Goal: Task Accomplishment & Management: Manage account settings

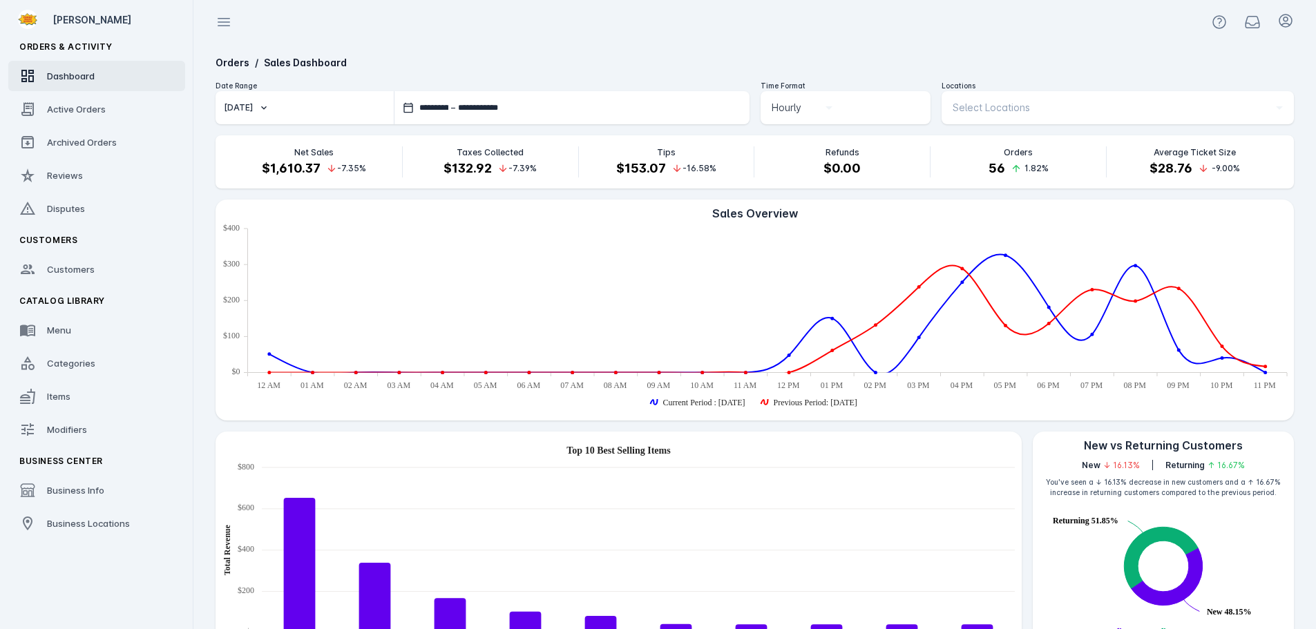
click at [285, 105] on button "[DATE]" at bounding box center [305, 107] width 178 height 33
click at [288, 220] on span "Last 7 days" at bounding box center [262, 212] width 54 height 17
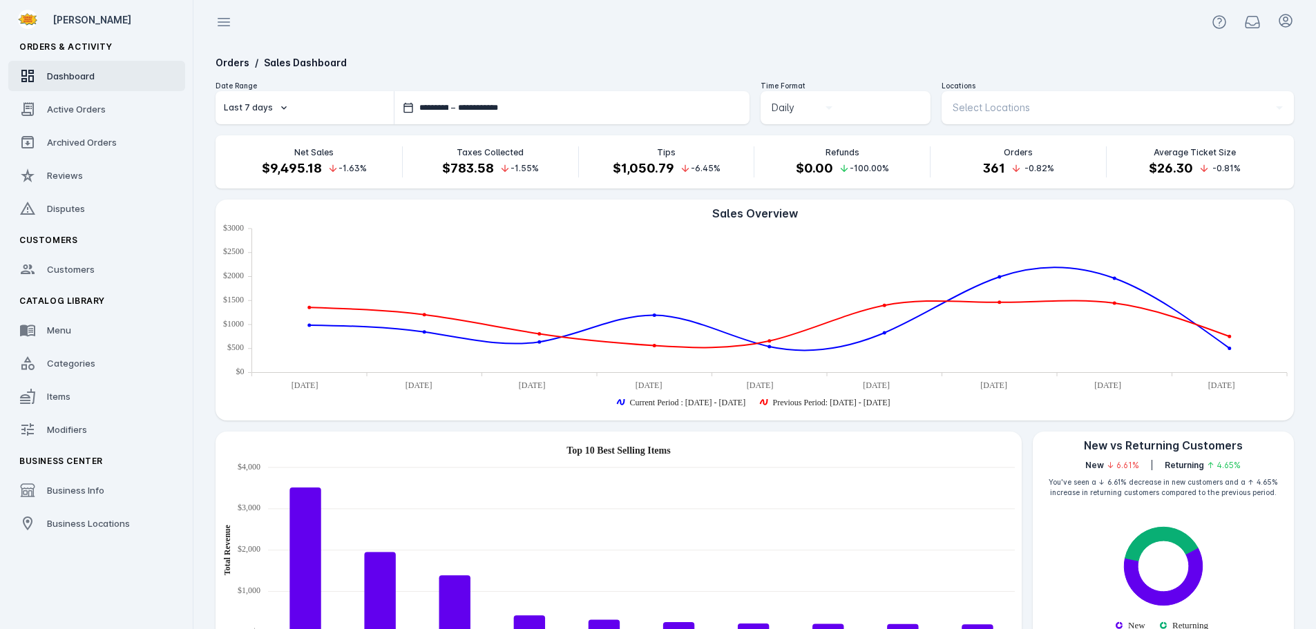
click at [249, 100] on button "Last 7 days" at bounding box center [305, 107] width 178 height 33
click at [276, 257] on button "Last 4 weeks" at bounding box center [265, 245] width 99 height 33
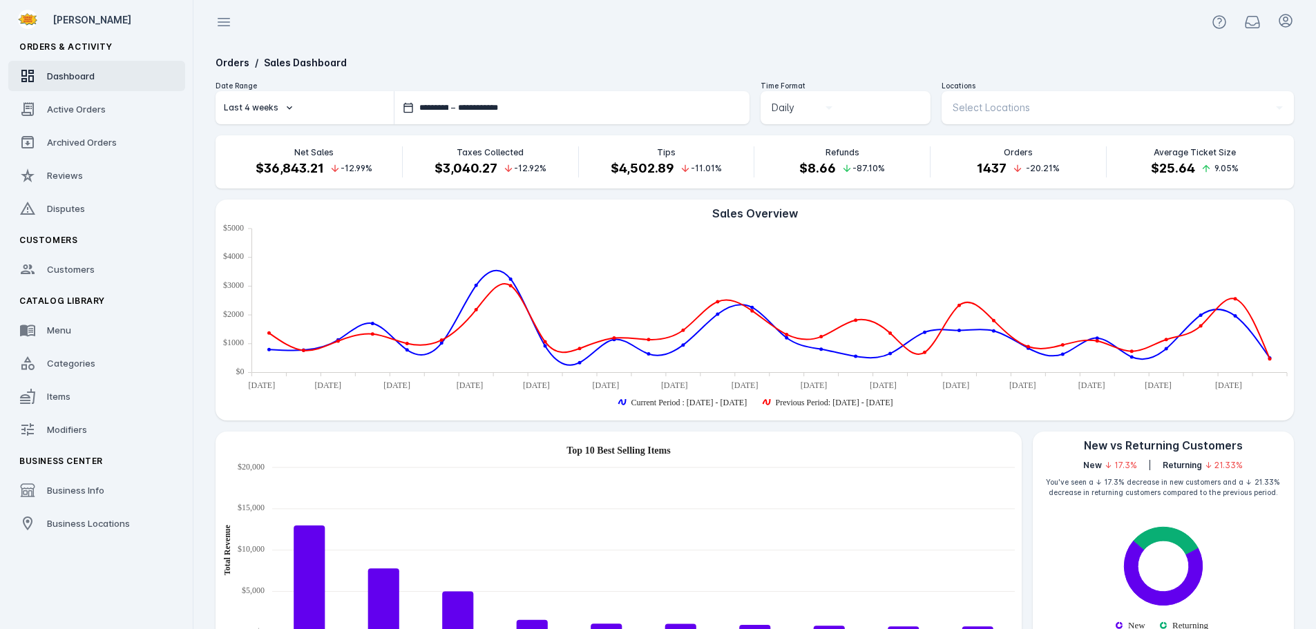
click at [259, 106] on div "Last 4 weeks" at bounding box center [251, 108] width 55 height 12
click at [271, 276] on span "Last 3 months" at bounding box center [267, 279] width 64 height 17
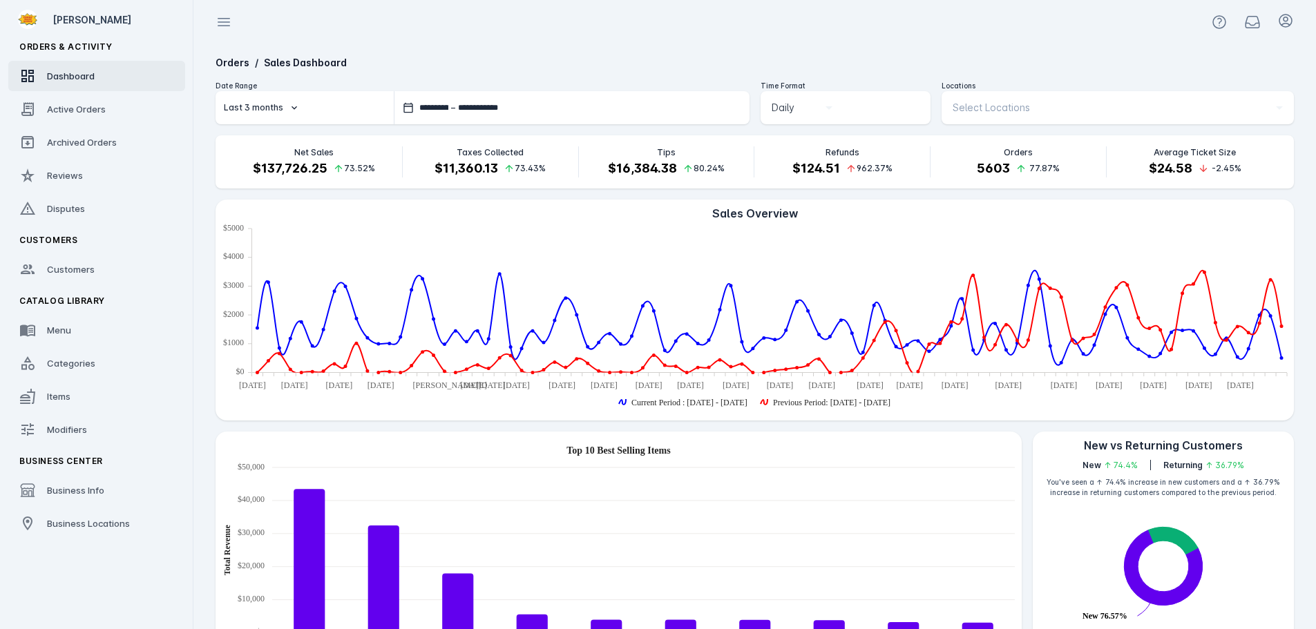
click at [268, 115] on button "Last 3 months" at bounding box center [305, 107] width 178 height 33
click at [269, 144] on span "[DATE]" at bounding box center [265, 146] width 77 height 17
type input "**********"
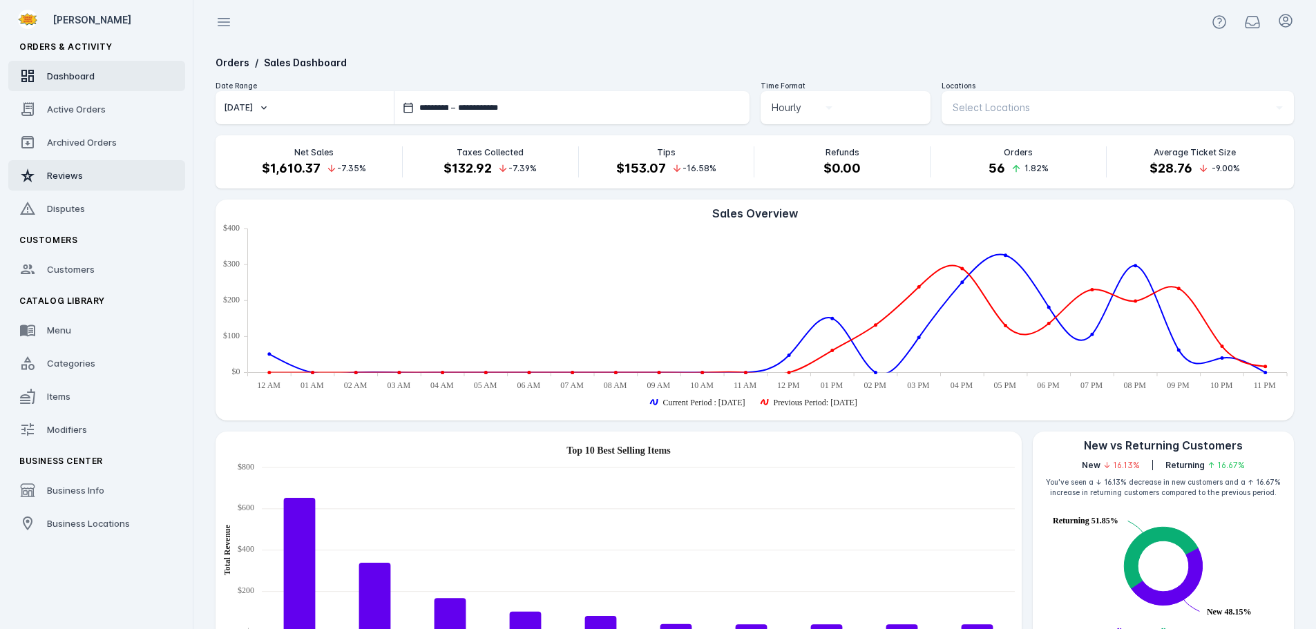
click at [69, 170] on span "Reviews" at bounding box center [65, 175] width 36 height 11
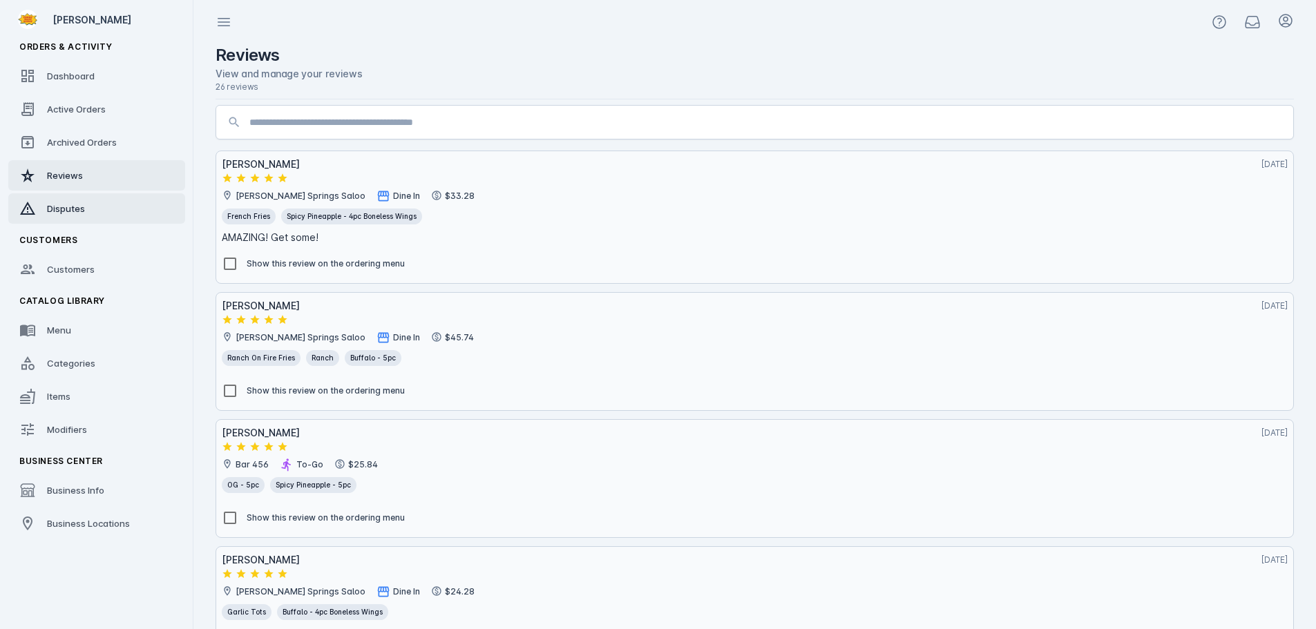
click at [72, 202] on div "Disputes" at bounding box center [66, 209] width 38 height 14
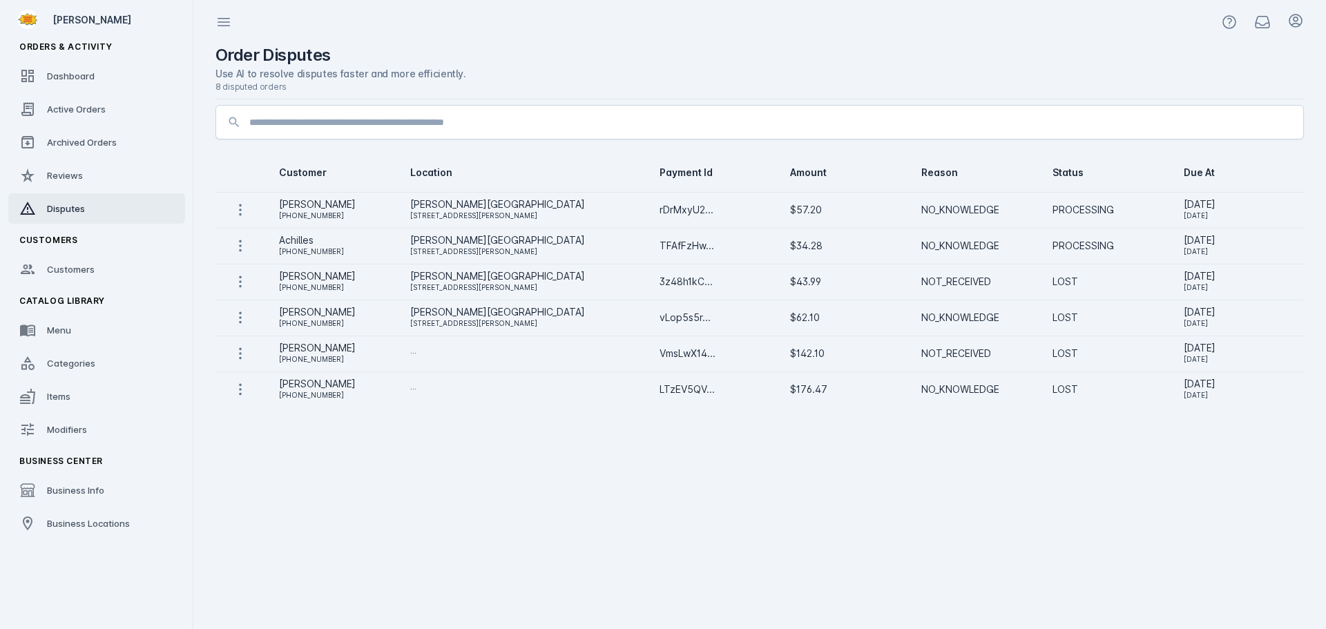
click at [302, 217] on div "[PHONE_NUMBER]" at bounding box center [333, 215] width 109 height 17
click at [240, 207] on icon at bounding box center [240, 210] width 17 height 17
click at [260, 248] on span "Review the Order" at bounding box center [296, 246] width 116 height 17
click at [238, 210] on icon at bounding box center [240, 210] width 17 height 17
click at [257, 278] on span "Create Dispute Evidence" at bounding box center [296, 279] width 116 height 17
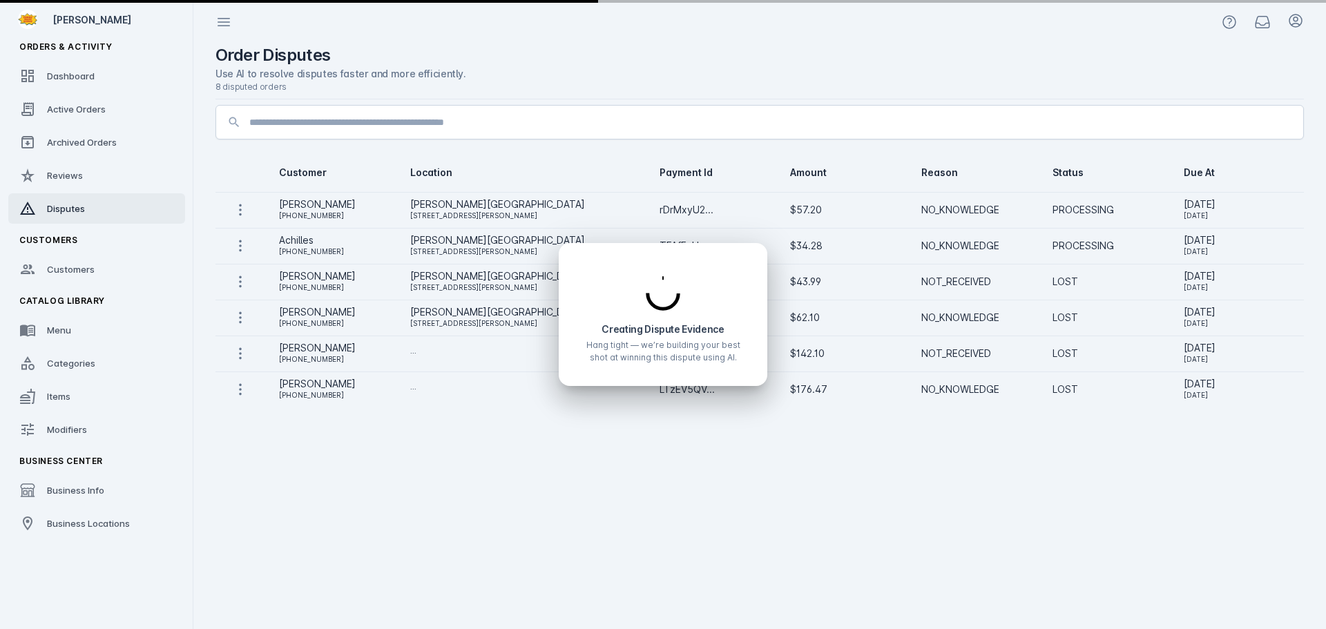
click at [473, 502] on div at bounding box center [663, 314] width 1326 height 629
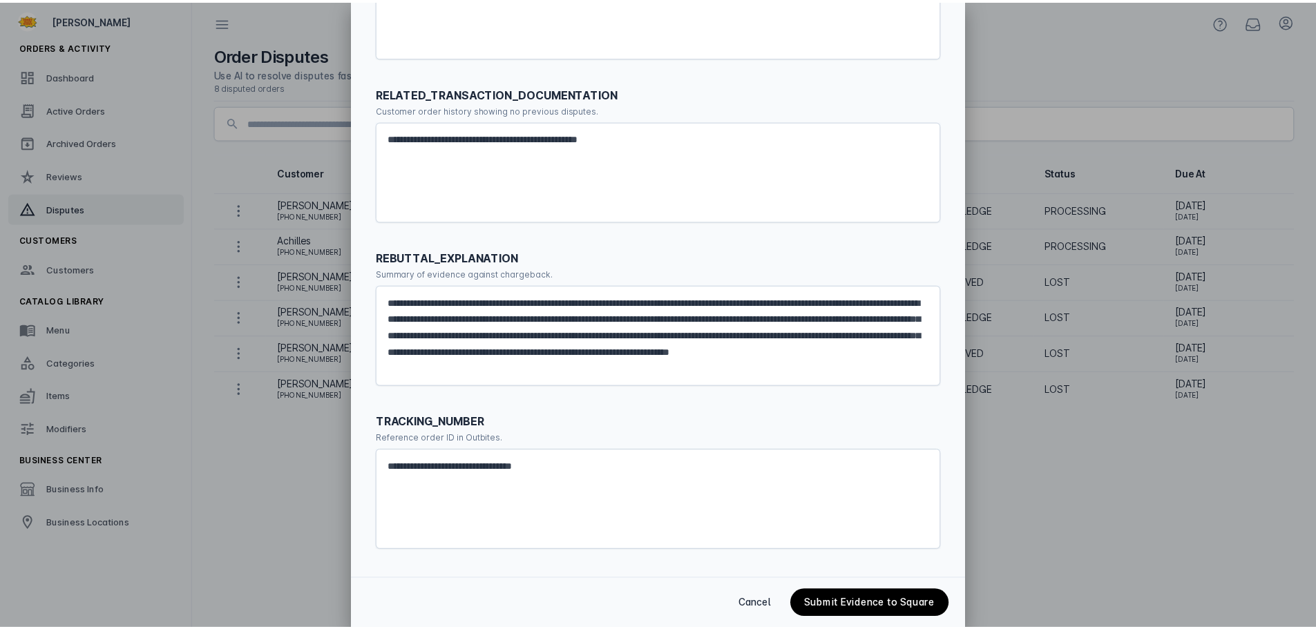
scroll to position [2111, 0]
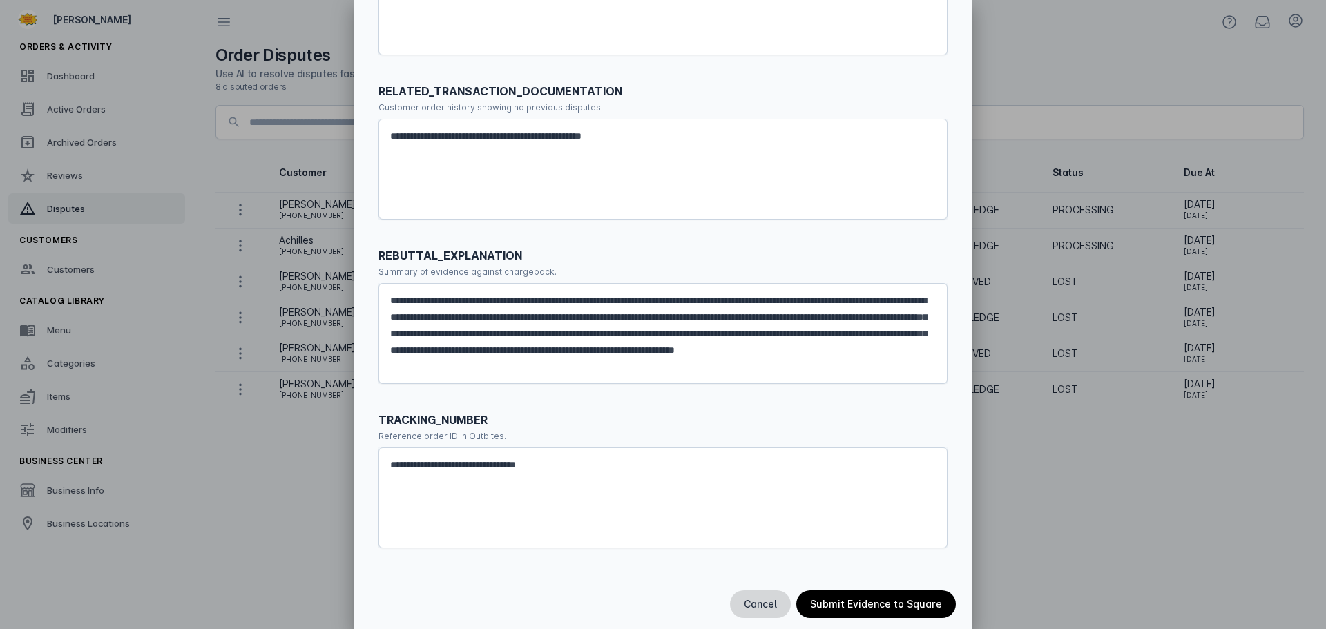
click at [768, 609] on span "Cancel" at bounding box center [760, 605] width 33 height 10
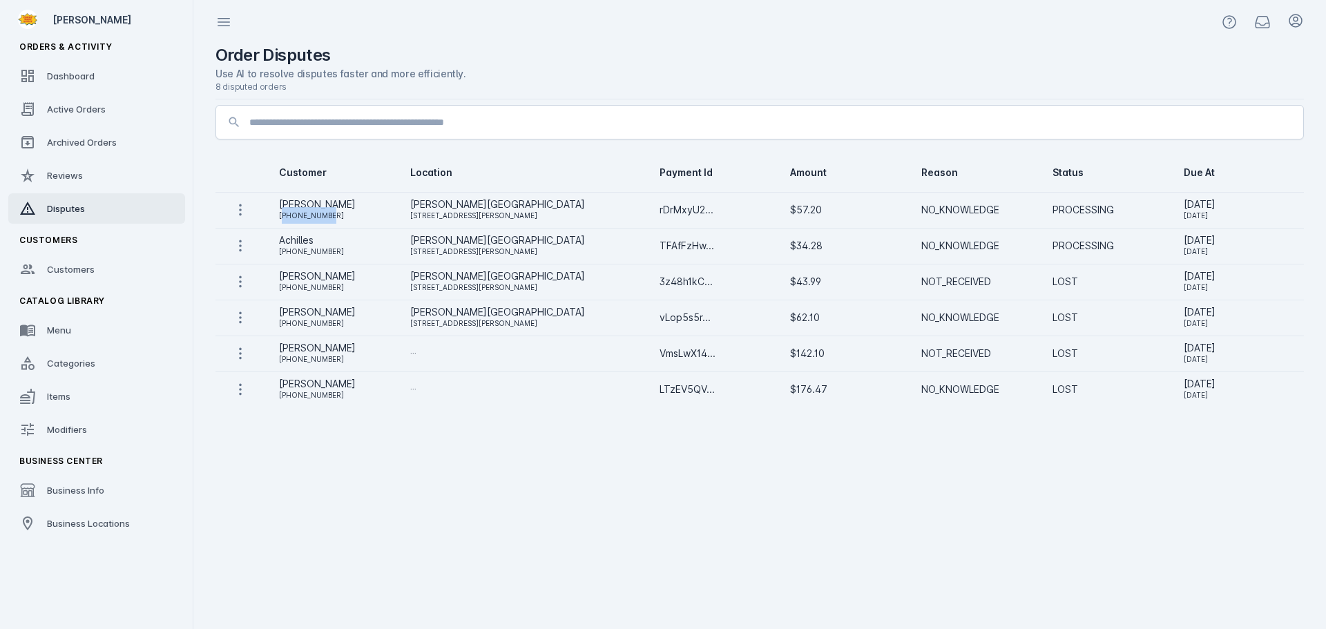
copy div "15125188492"
drag, startPoint x: 287, startPoint y: 218, endPoint x: 334, endPoint y: 217, distance: 47.0
click at [334, 217] on div "[PHONE_NUMBER]" at bounding box center [333, 215] width 109 height 17
click at [84, 142] on span "Archived Orders" at bounding box center [82, 142] width 70 height 11
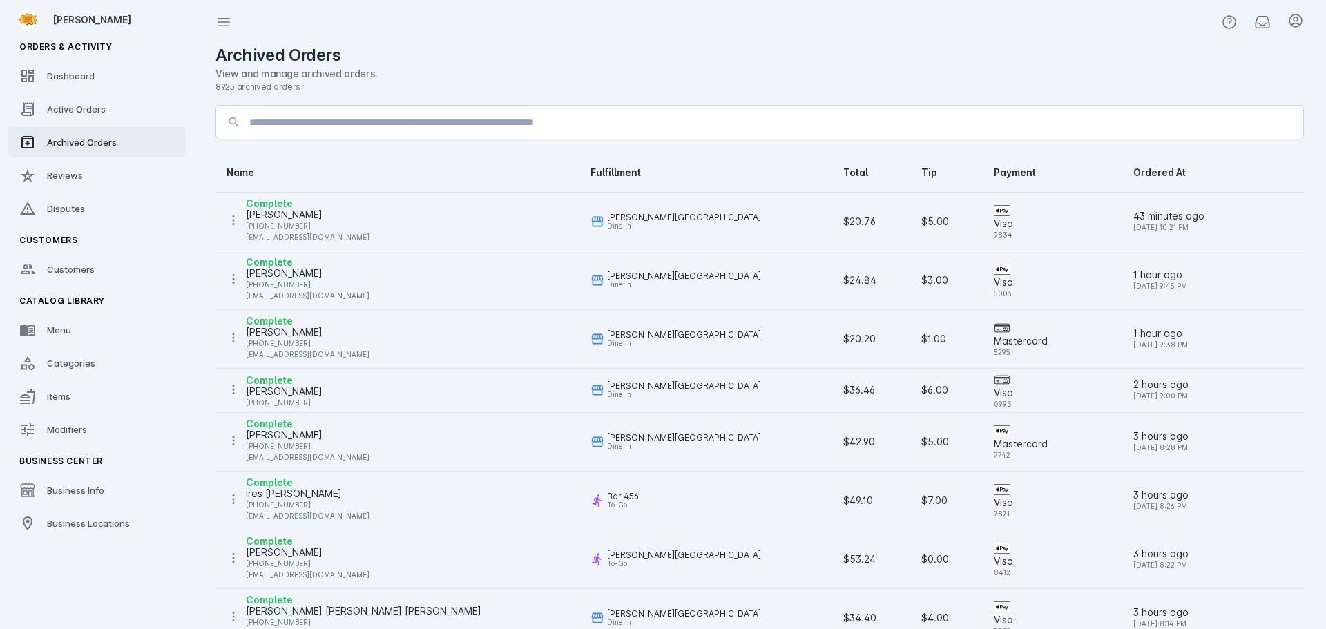
click at [350, 124] on input at bounding box center [770, 122] width 1043 height 17
paste input "**********"
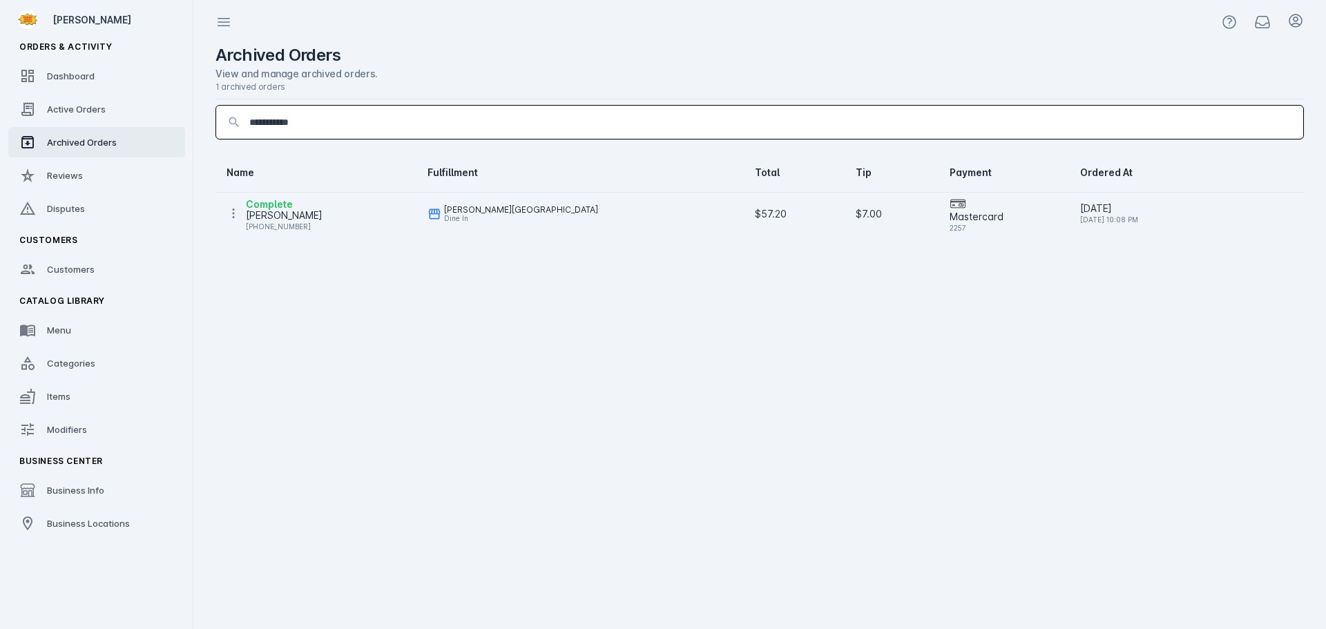
click at [252, 121] on input "**********" at bounding box center [770, 122] width 1043 height 17
type input "**********"
click at [269, 227] on div "[PHONE_NUMBER]" at bounding box center [284, 226] width 77 height 17
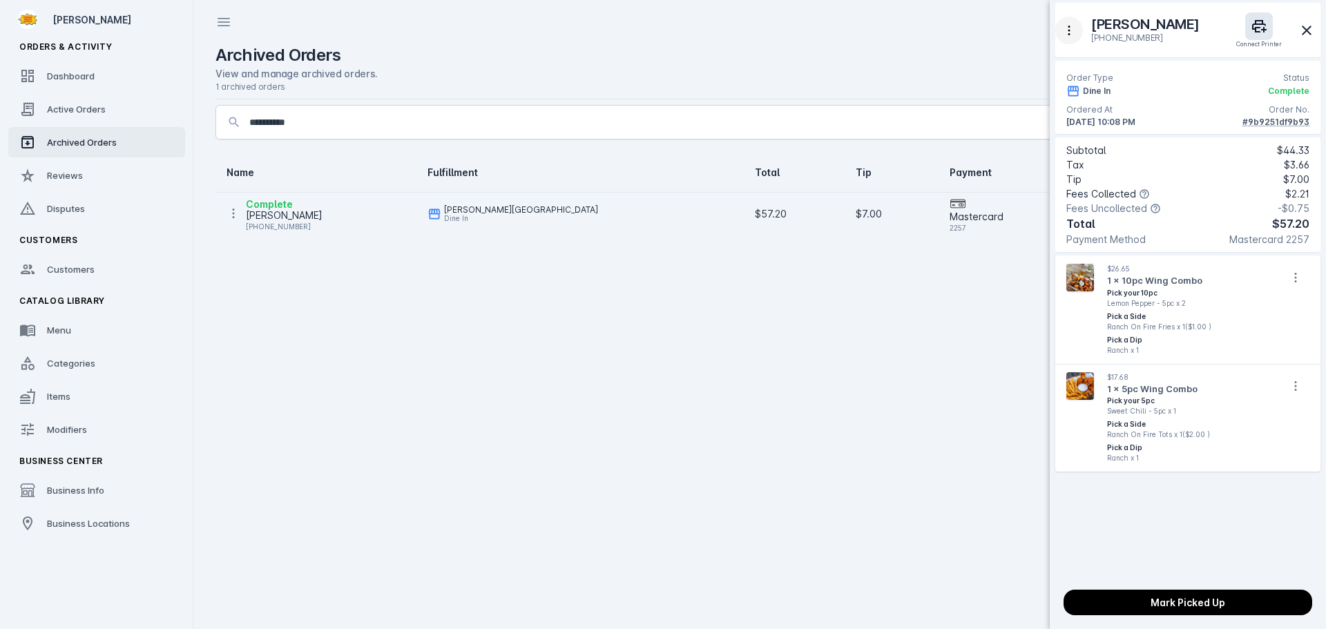
click at [1059, 30] on button "button" at bounding box center [1070, 31] width 28 height 28
click at [1109, 65] on span "Block" at bounding box center [1104, 66] width 26 height 17
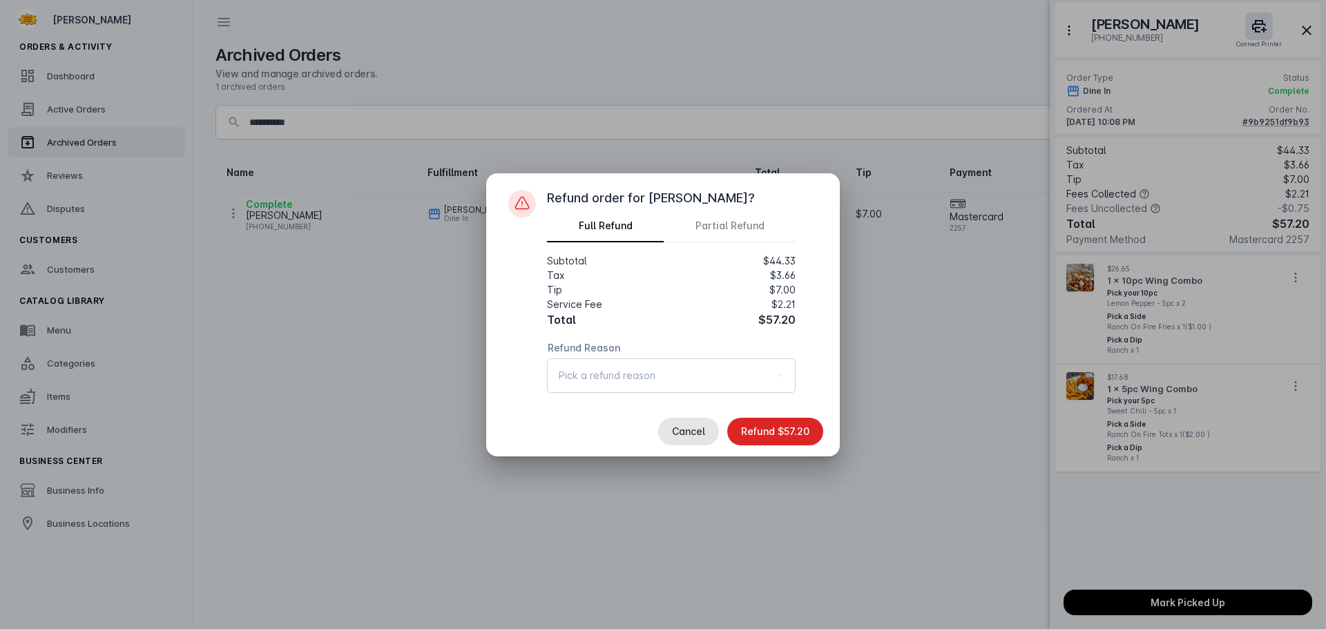
drag, startPoint x: 690, startPoint y: 431, endPoint x: 680, endPoint y: 438, distance: 12.5
click at [689, 434] on span "Cancel" at bounding box center [688, 432] width 33 height 10
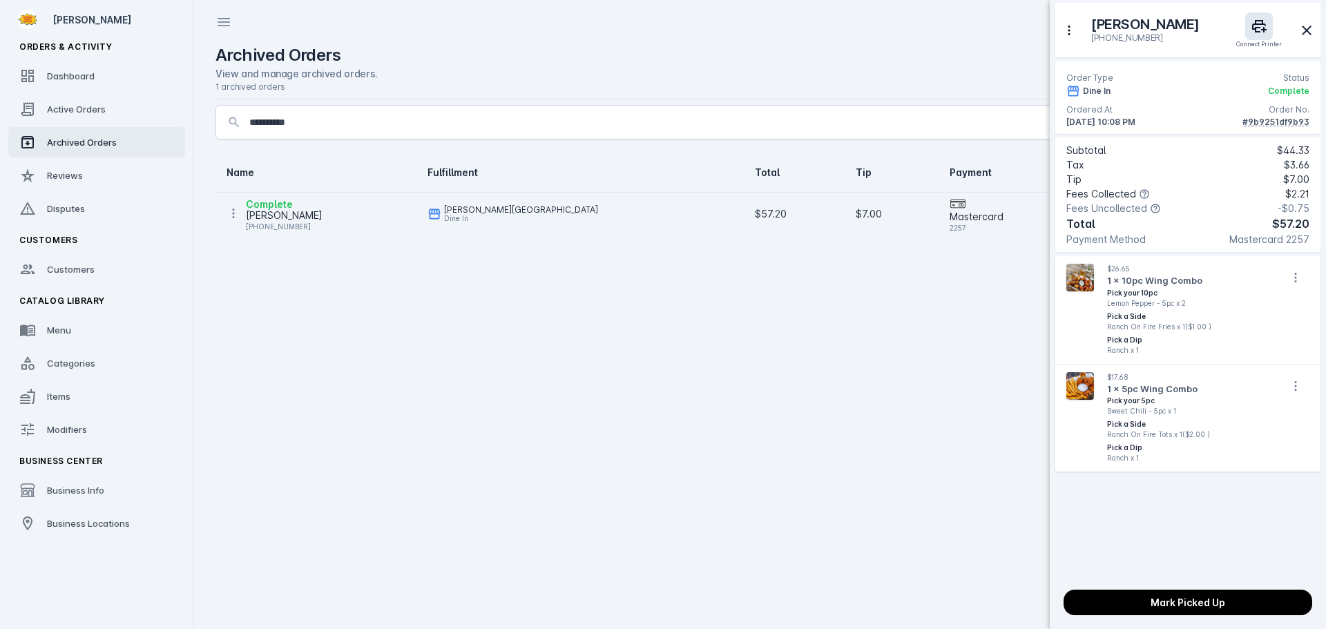
click at [675, 439] on div at bounding box center [663, 314] width 1326 height 629
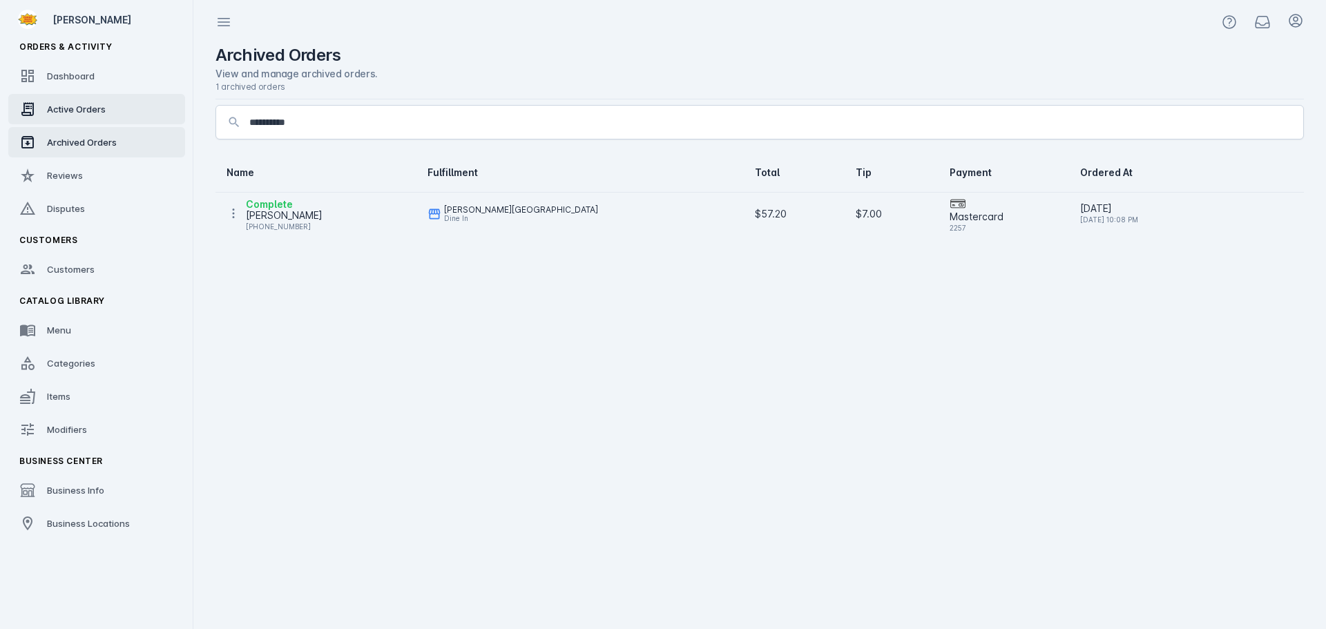
click at [93, 115] on div "Active Orders" at bounding box center [76, 109] width 59 height 14
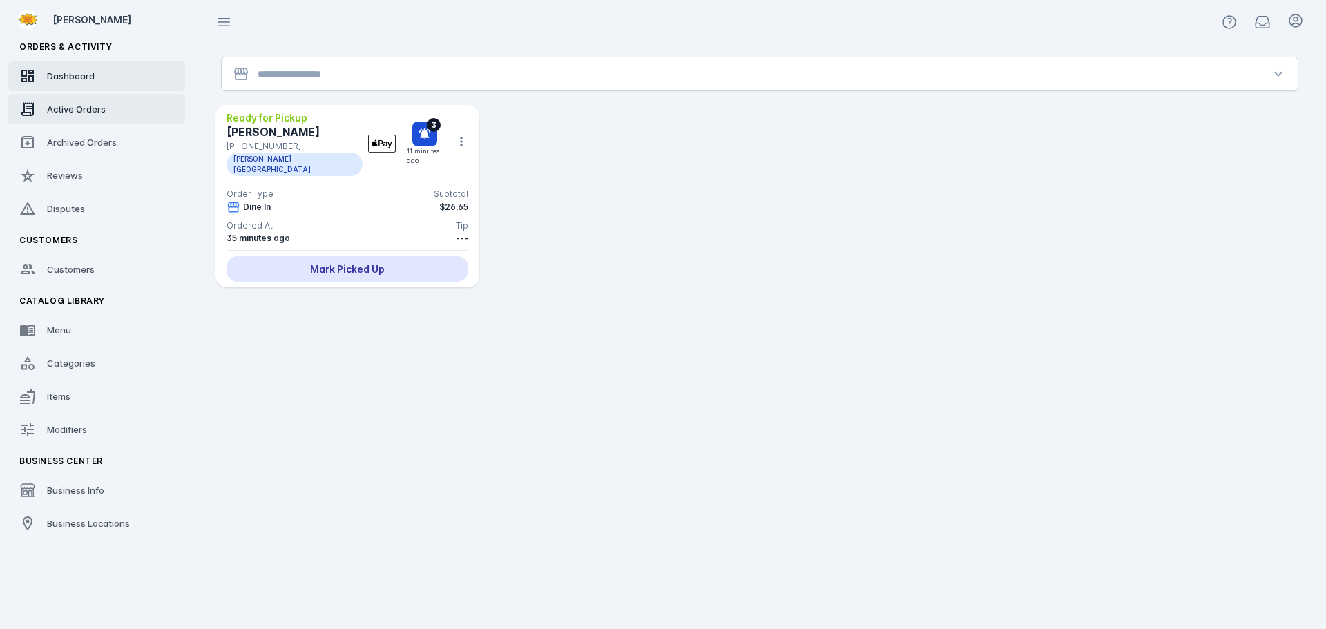
click at [91, 88] on link "Dashboard" at bounding box center [96, 76] width 177 height 30
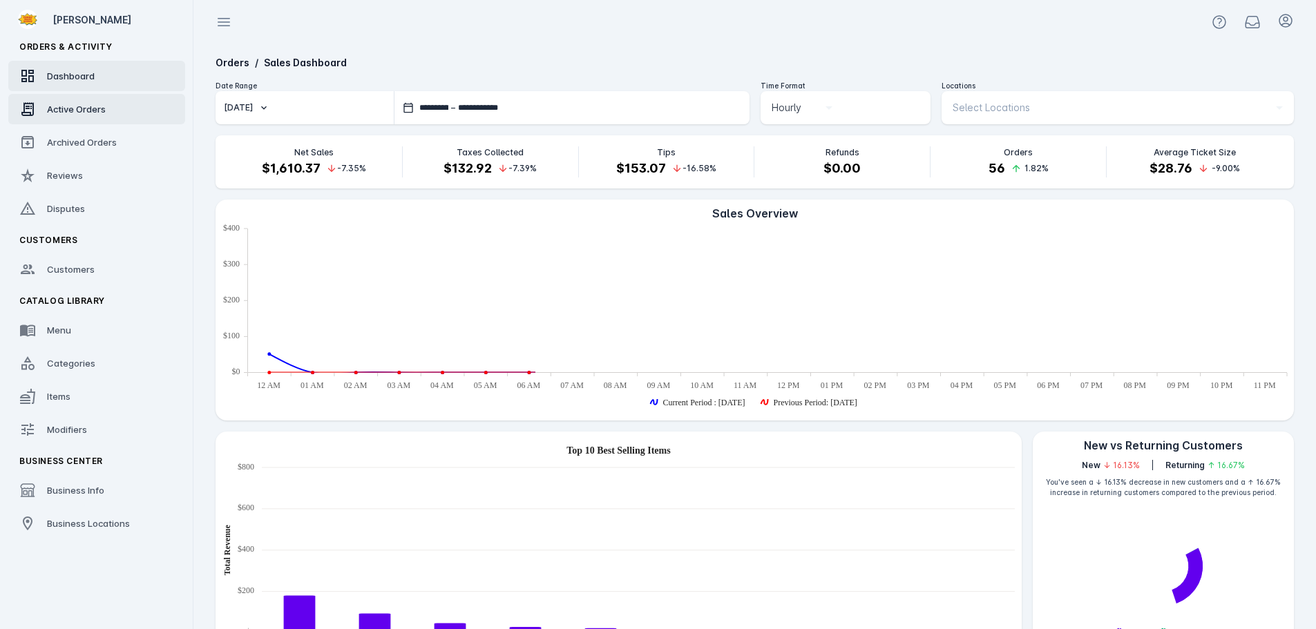
click at [78, 109] on span "Active Orders" at bounding box center [76, 109] width 59 height 11
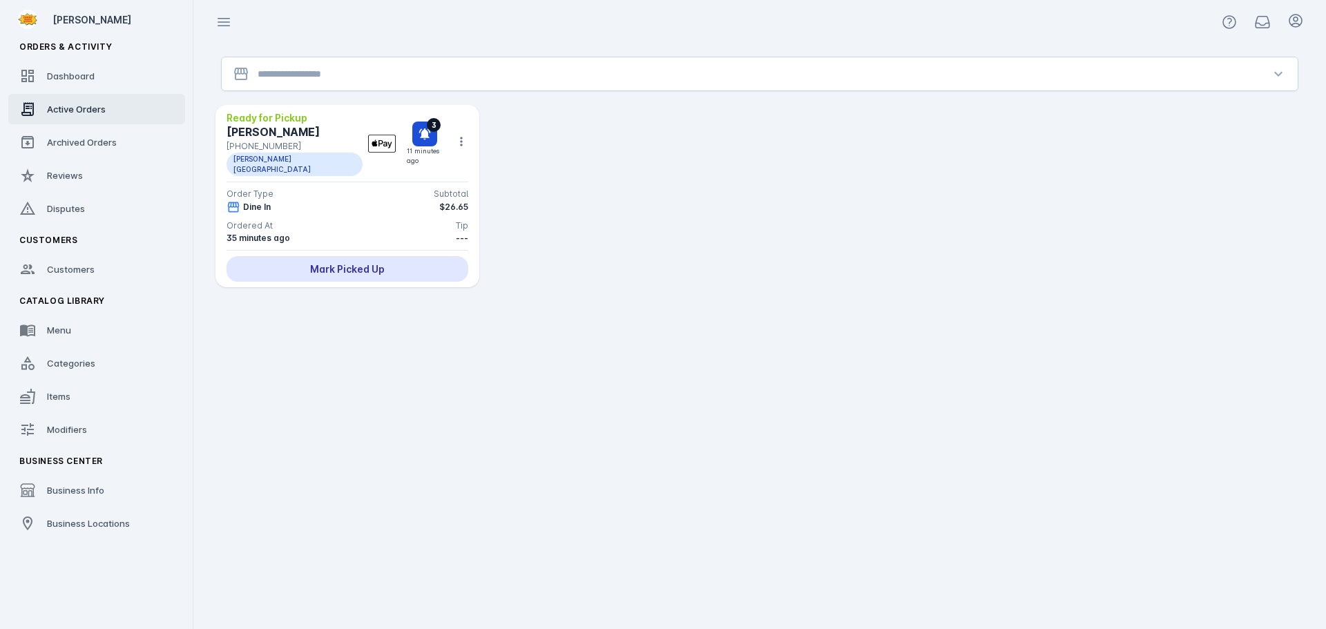
click at [297, 68] on input "Location" at bounding box center [760, 74] width 1004 height 17
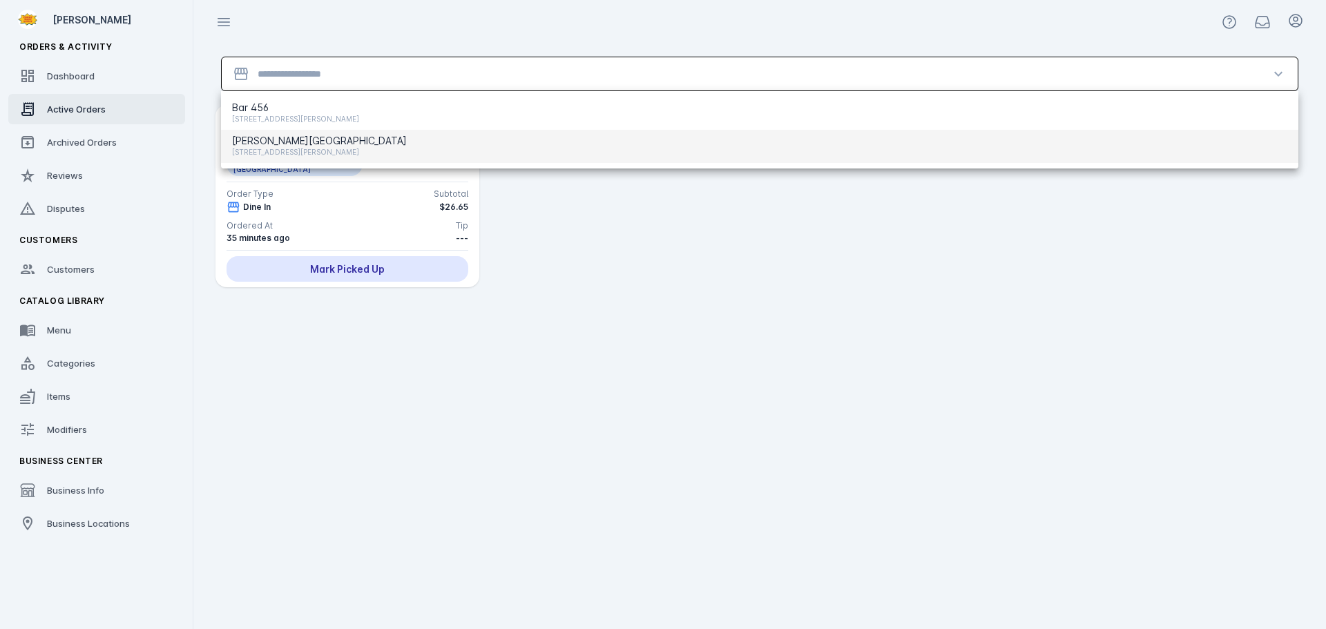
click at [283, 137] on span "[PERSON_NAME][GEOGRAPHIC_DATA]" at bounding box center [319, 141] width 175 height 17
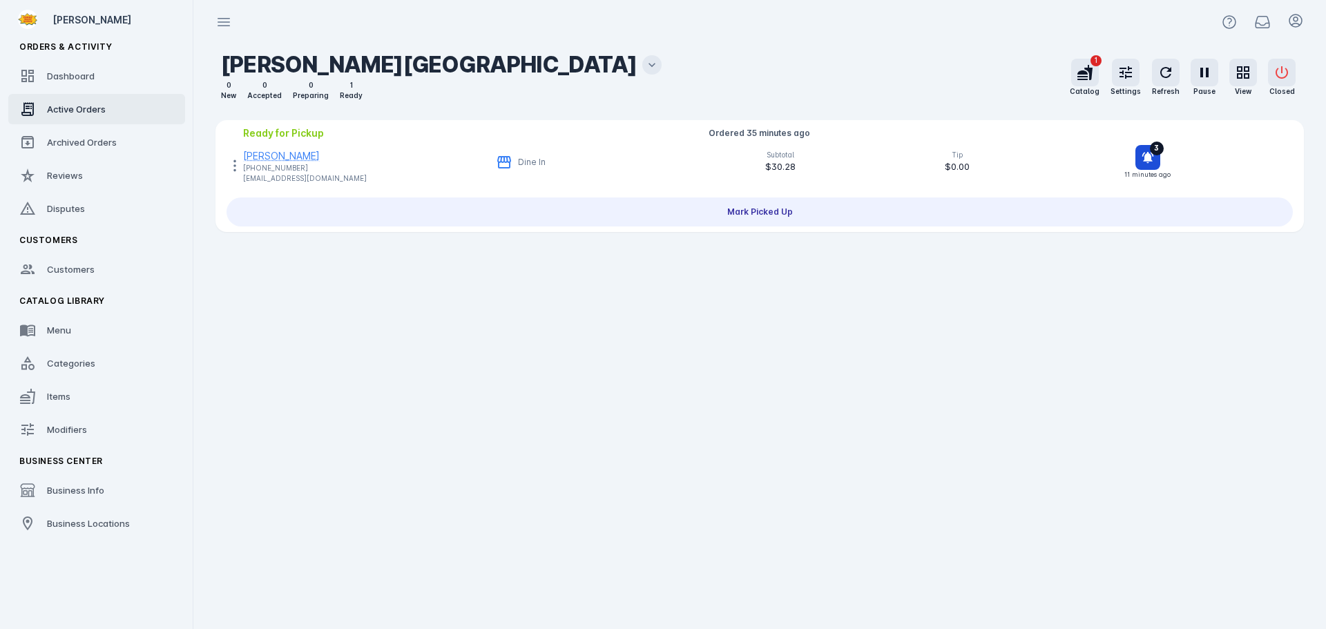
click at [645, 64] on icon at bounding box center [652, 65] width 14 height 14
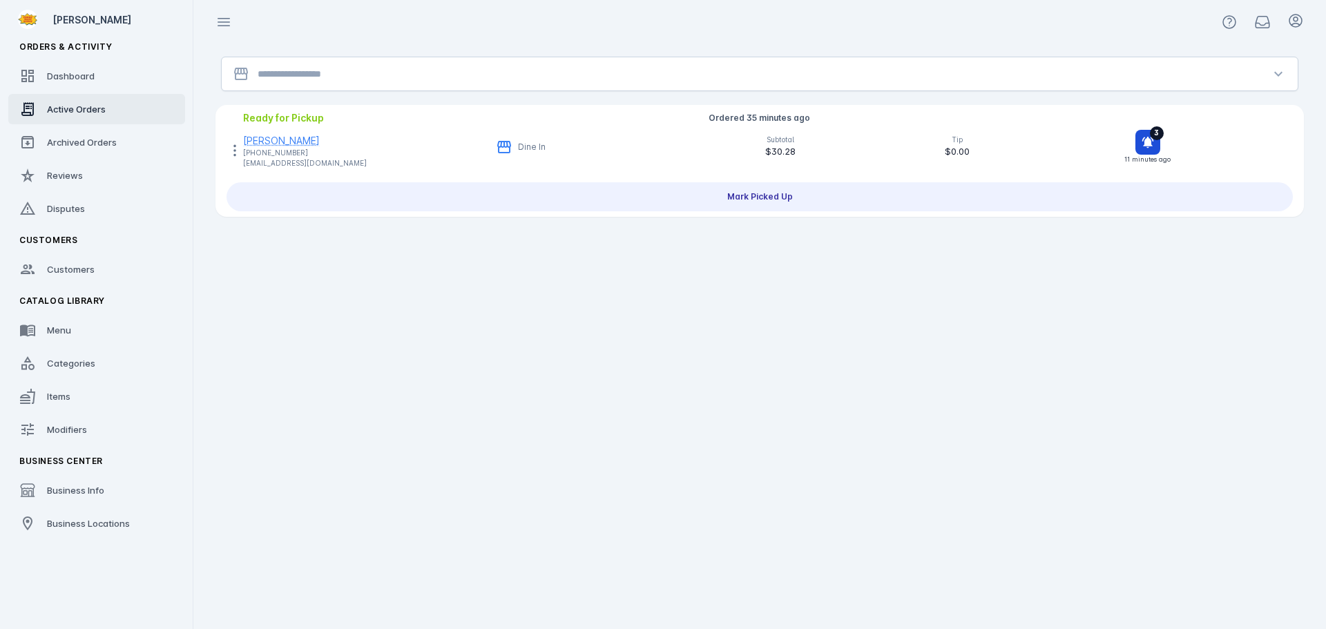
click at [321, 85] on div at bounding box center [760, 73] width 1004 height 33
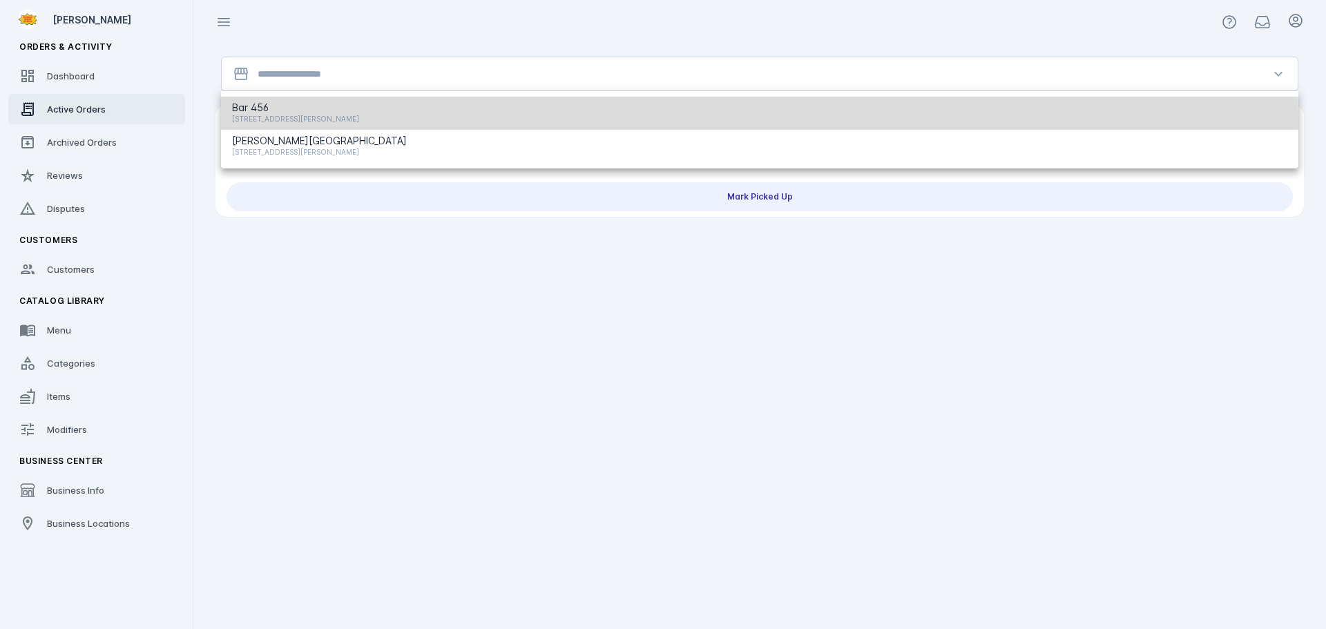
click at [277, 118] on span "[STREET_ADDRESS][PERSON_NAME]" at bounding box center [295, 119] width 127 height 17
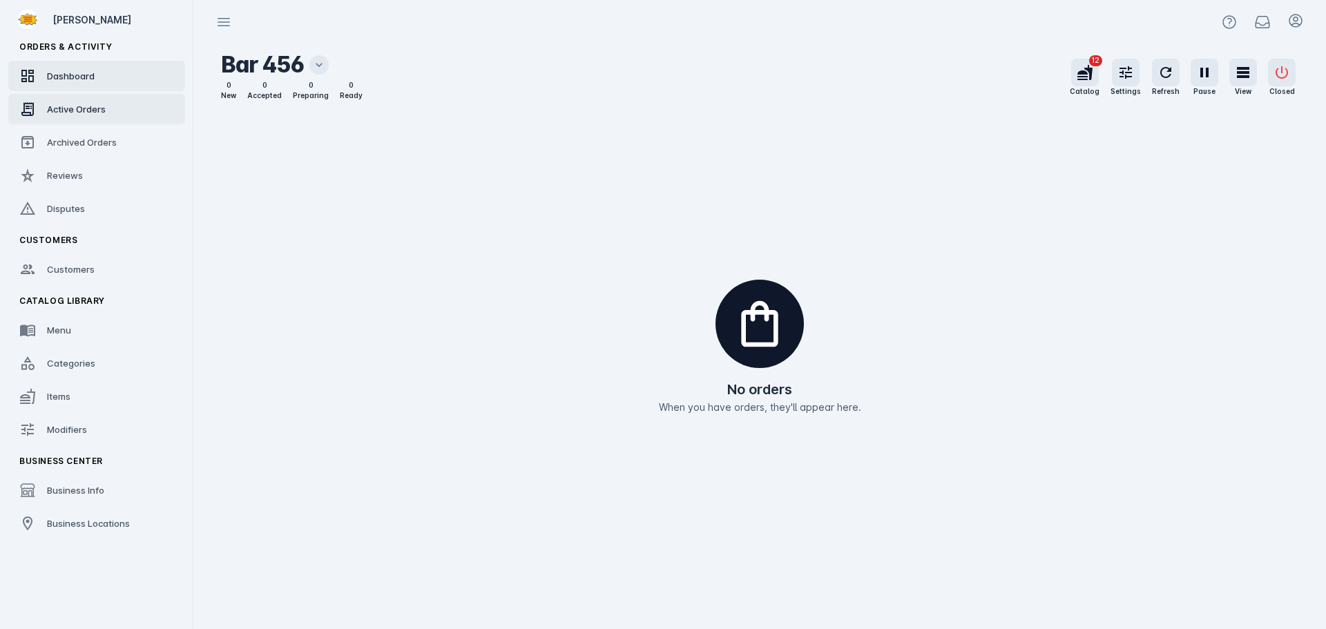
click at [97, 78] on link "Dashboard" at bounding box center [96, 76] width 177 height 30
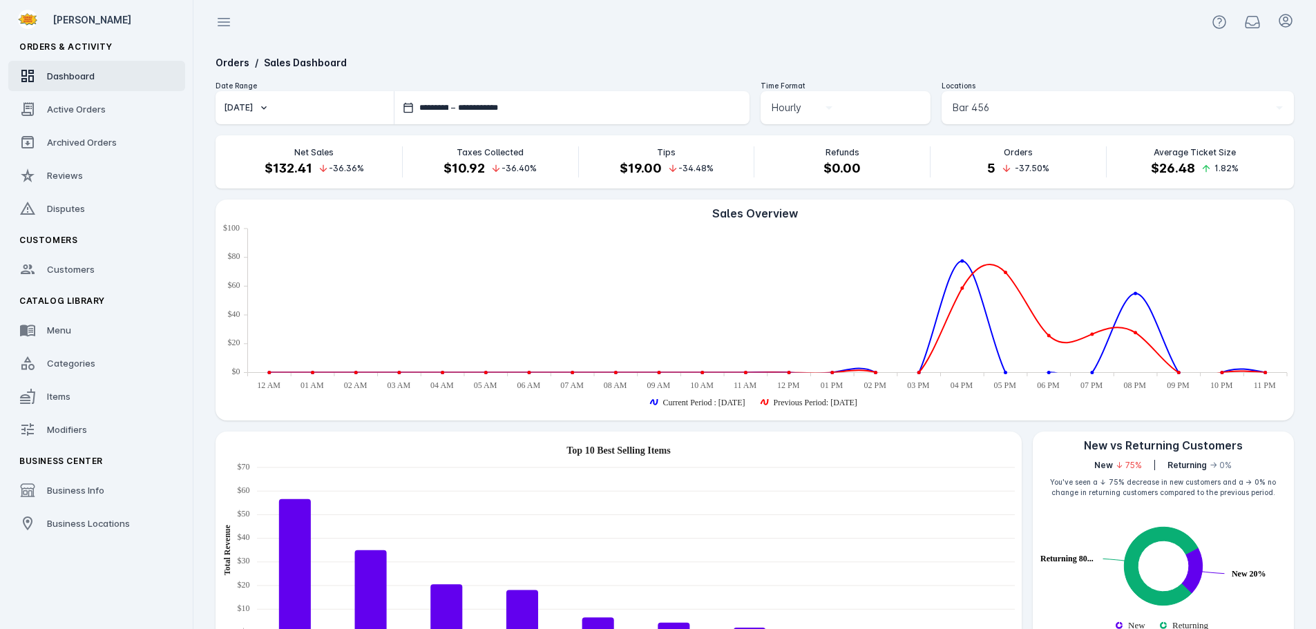
click at [216, 108] on button "[DATE]" at bounding box center [305, 107] width 178 height 33
drag, startPoint x: 263, startPoint y: 213, endPoint x: 277, endPoint y: 187, distance: 29.1
click at [263, 213] on span "Last 7 days" at bounding box center [262, 212] width 54 height 17
type input "**********"
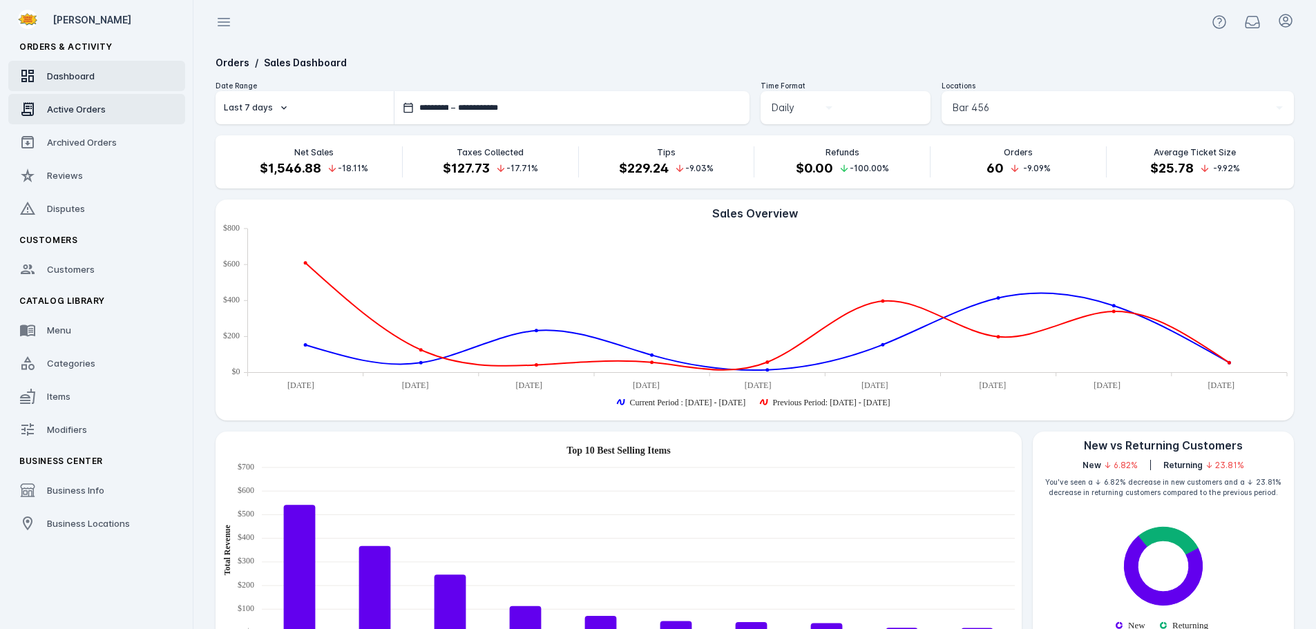
click at [109, 114] on link "Active Orders" at bounding box center [96, 109] width 177 height 30
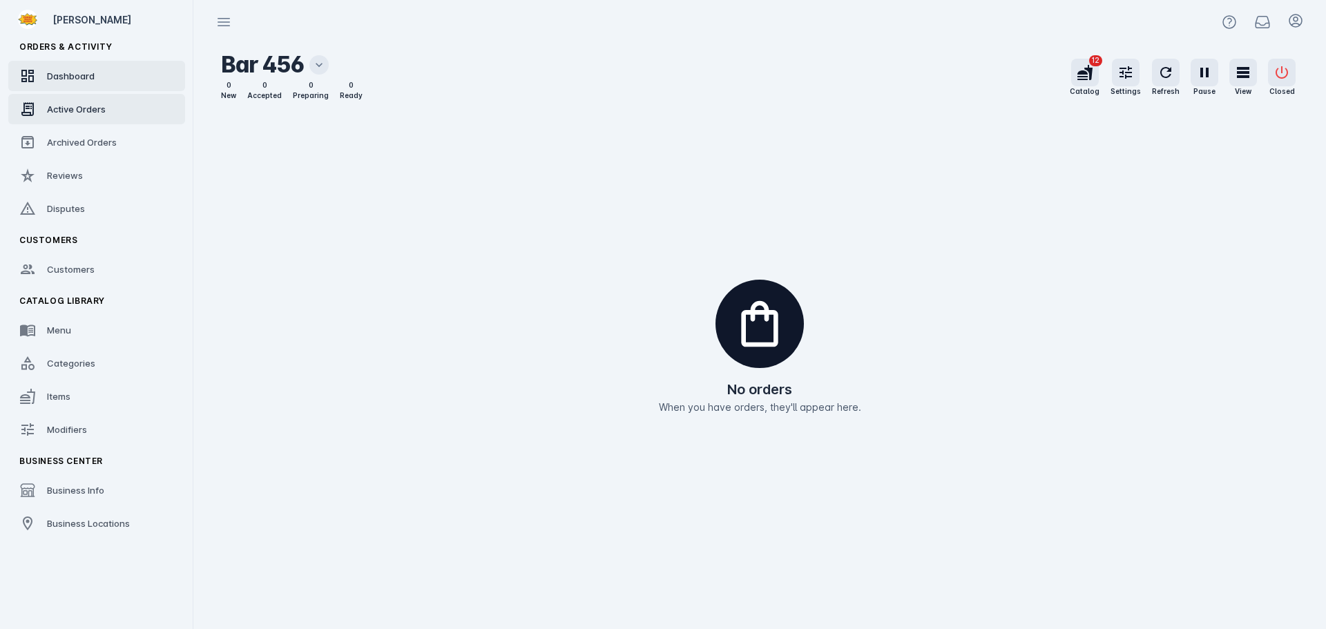
click at [94, 81] on span "Dashboard" at bounding box center [71, 75] width 48 height 11
